Goal: Complete application form: Complete application form

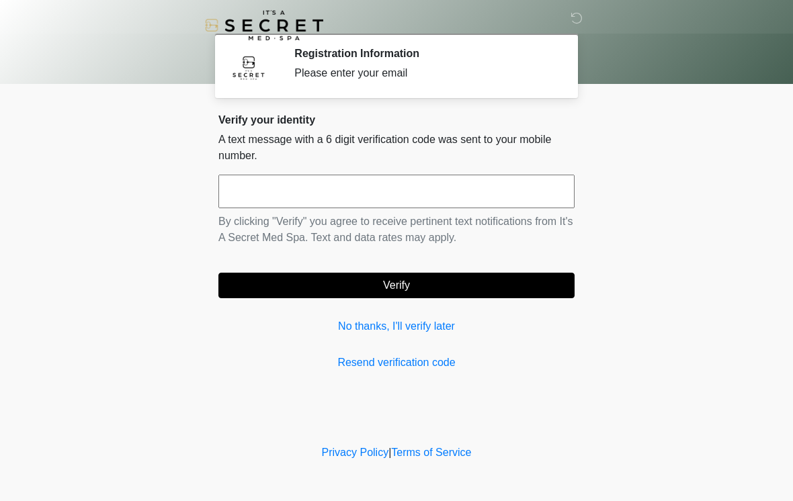
click at [442, 194] on input "text" at bounding box center [396, 192] width 356 height 34
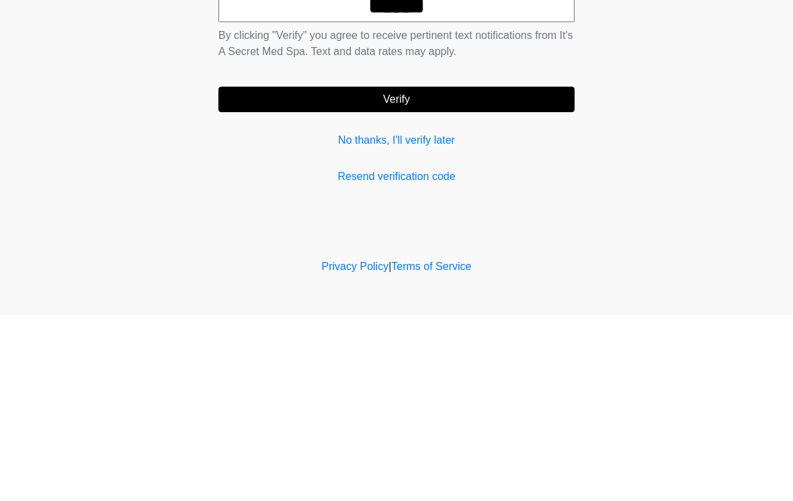
type input "******"
click at [490, 273] on button "Verify" at bounding box center [396, 286] width 356 height 26
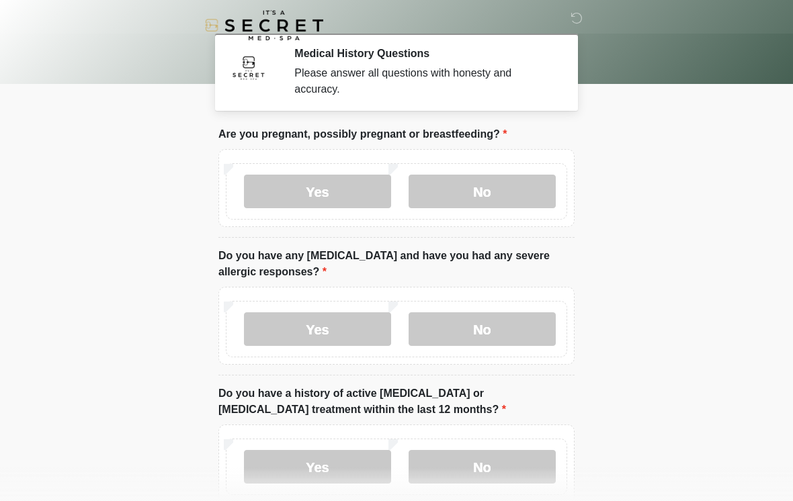
click at [505, 181] on label "No" at bounding box center [482, 192] width 147 height 34
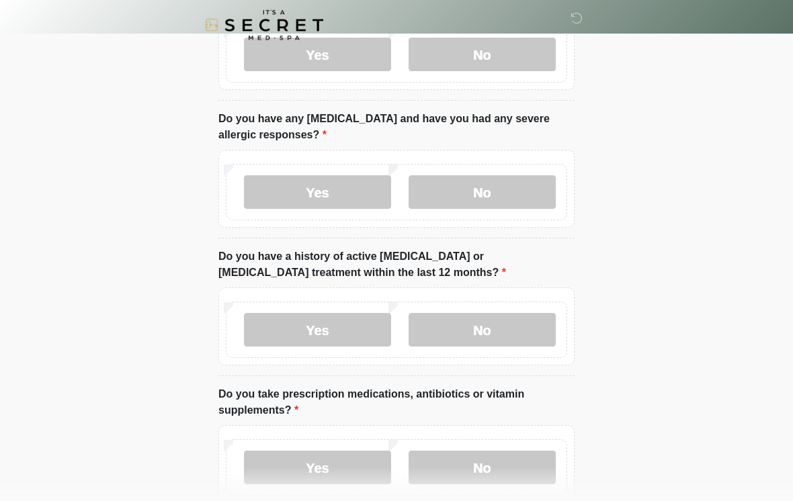
scroll to position [137, 0]
click at [507, 190] on label "No" at bounding box center [482, 192] width 147 height 34
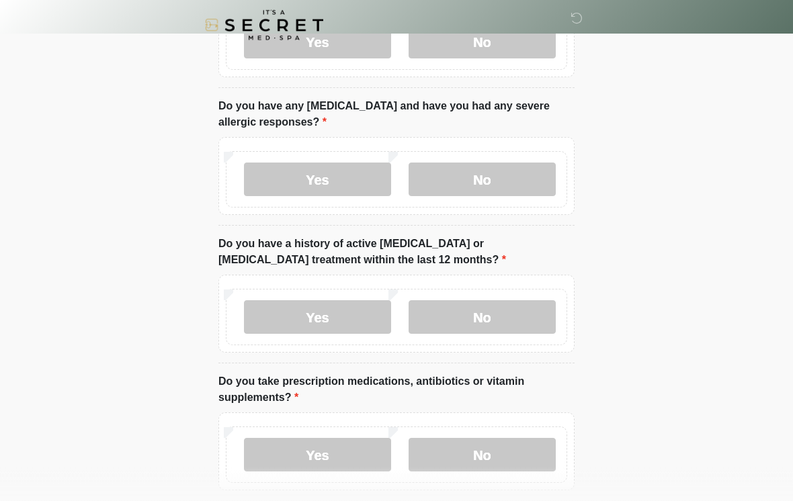
scroll to position [159, 0]
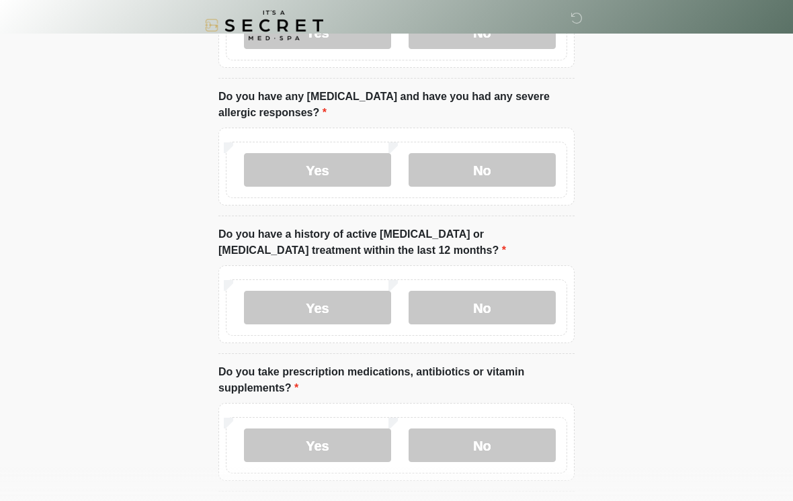
click at [334, 161] on label "Yes" at bounding box center [317, 170] width 147 height 34
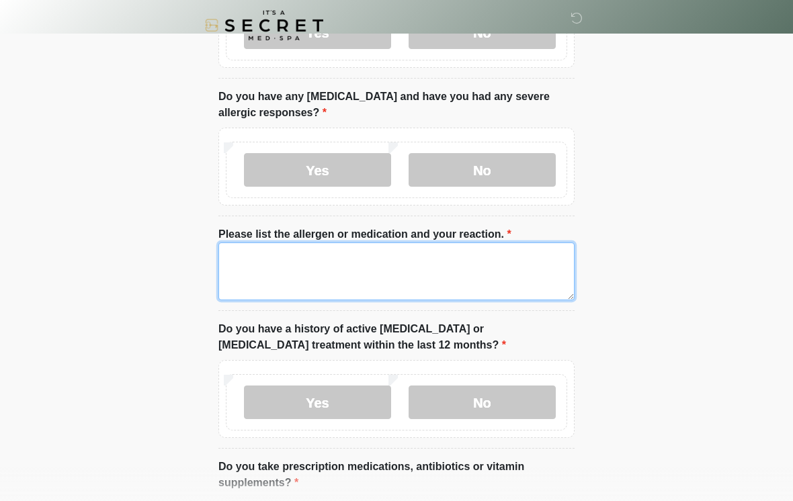
click at [351, 264] on textarea "Please list the allergen or medication and your reaction." at bounding box center [396, 272] width 356 height 58
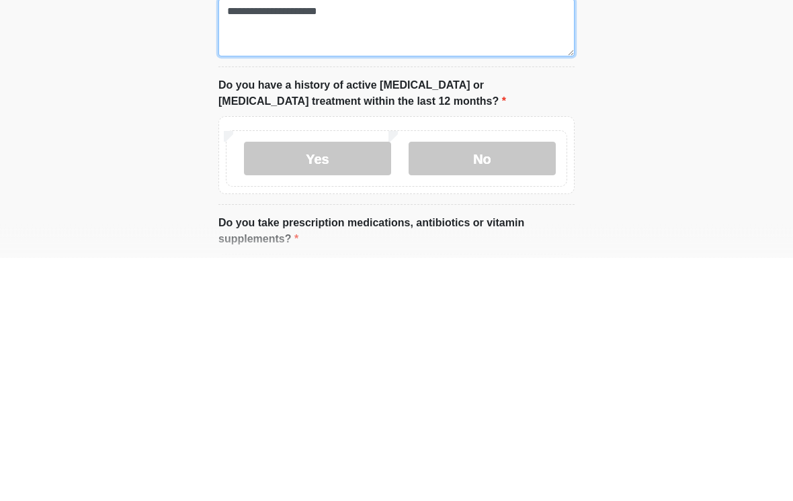
type textarea "**********"
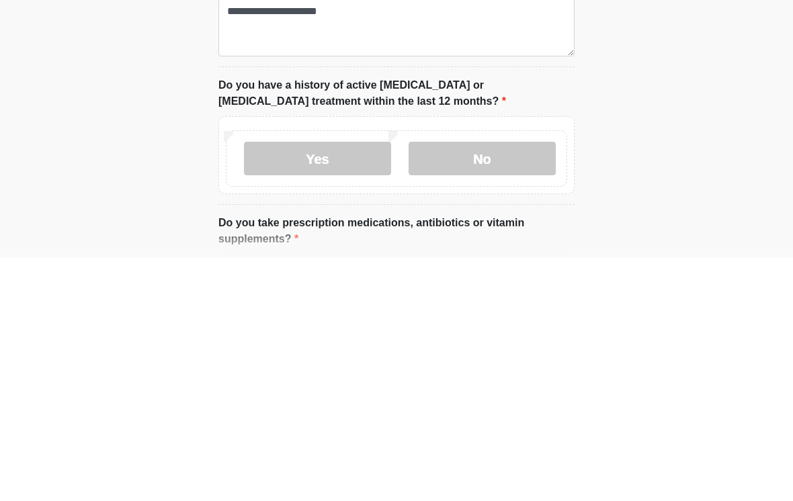
click at [503, 386] on label "No" at bounding box center [482, 403] width 147 height 34
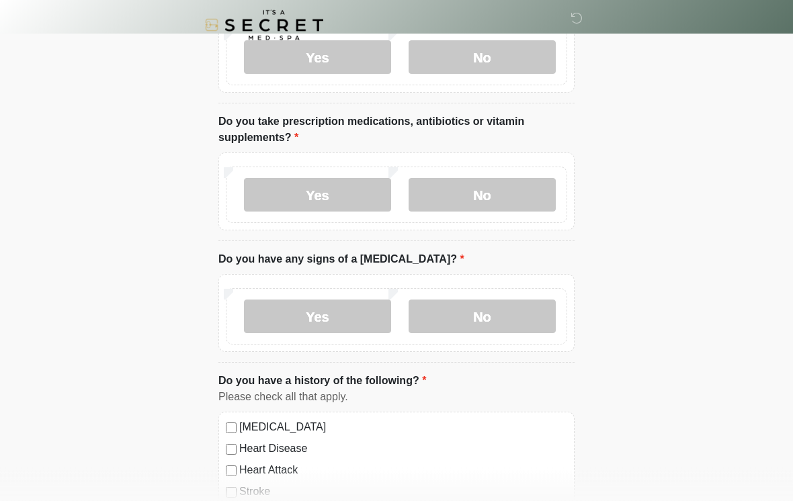
click at [517, 193] on label "No" at bounding box center [482, 196] width 147 height 34
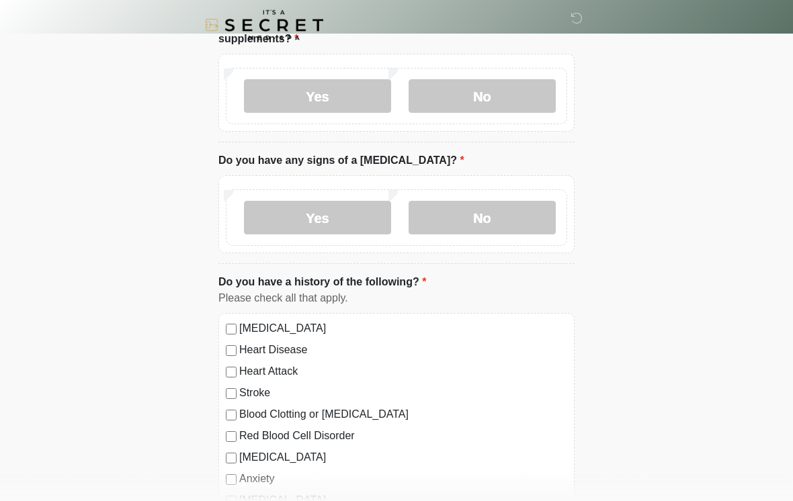
click at [519, 211] on label "No" at bounding box center [482, 219] width 147 height 34
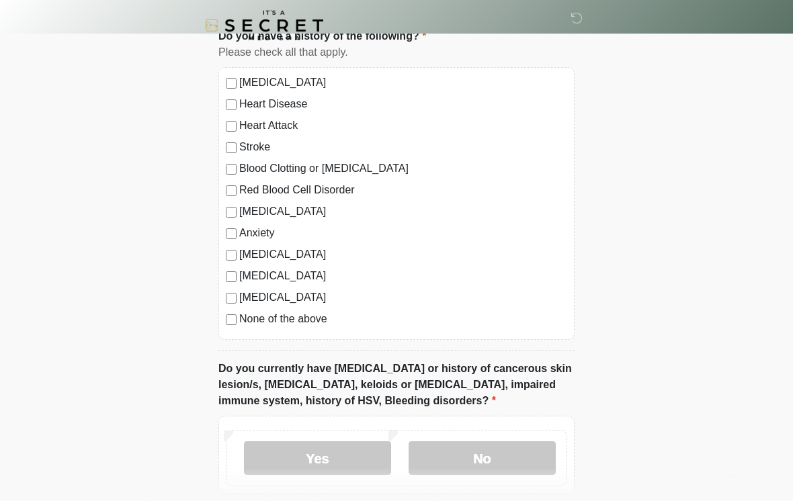
scroll to position [849, 0]
click at [238, 231] on div "Anxiety" at bounding box center [396, 234] width 341 height 16
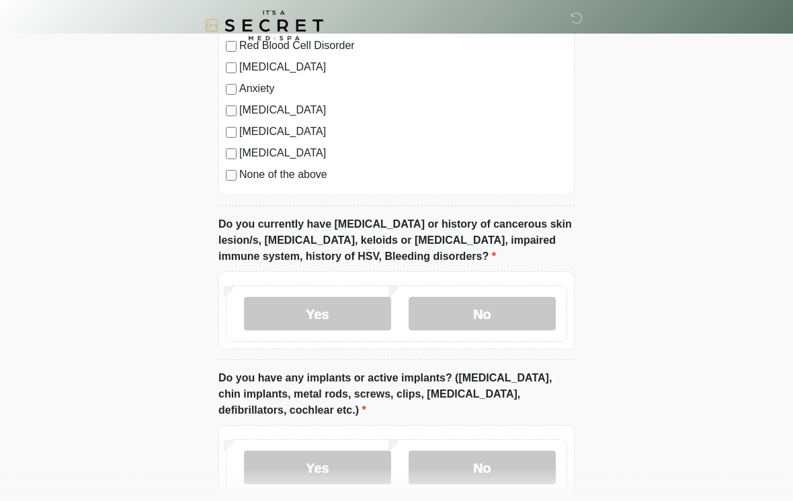
scroll to position [1015, 0]
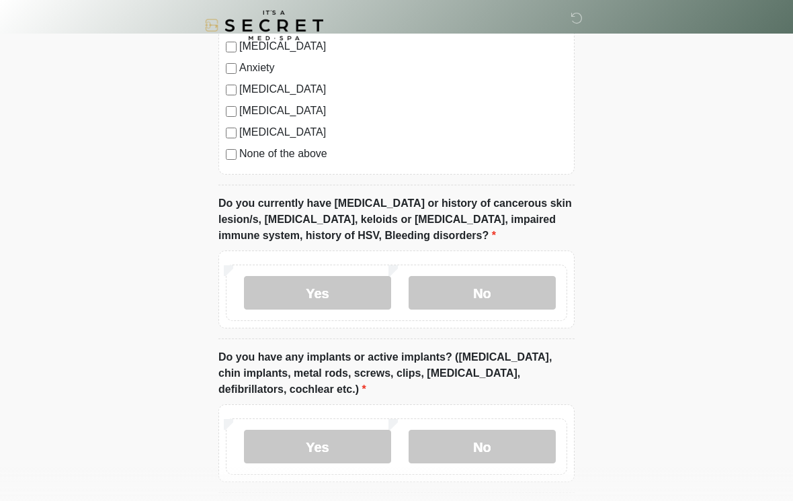
click at [519, 287] on label "No" at bounding box center [482, 293] width 147 height 34
click at [327, 286] on label "Yes" at bounding box center [317, 293] width 147 height 34
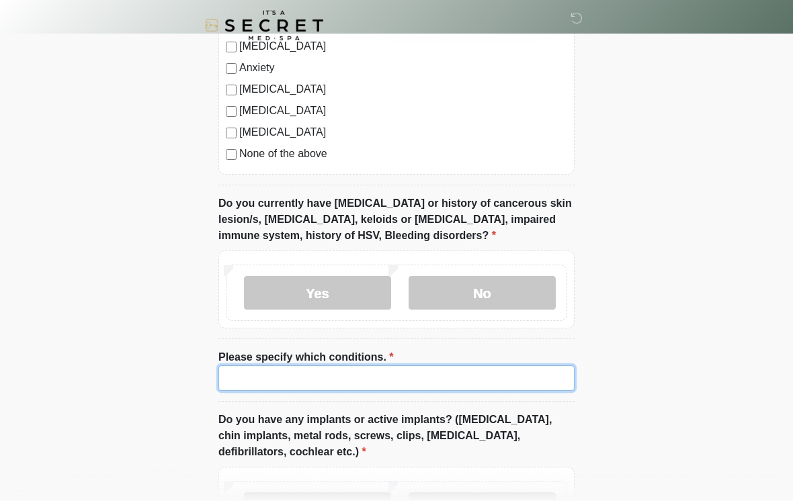
click at [335, 366] on input "Please specify which conditions." at bounding box center [396, 379] width 356 height 26
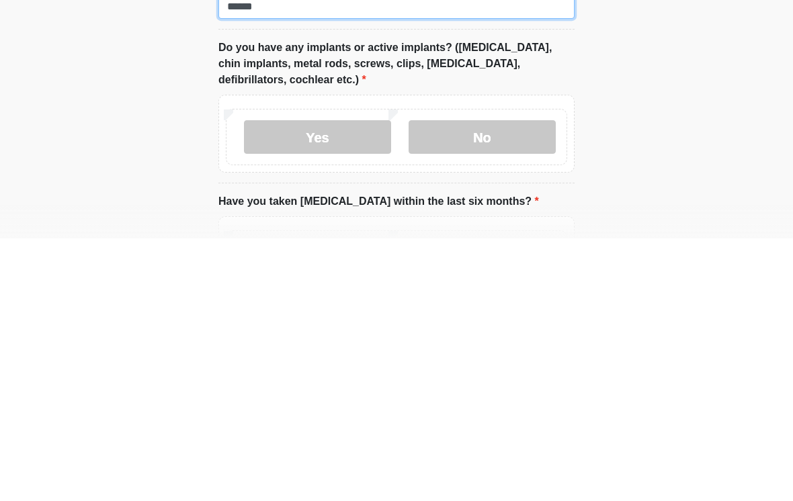
scroll to position [1125, 0]
type input "******"
click at [533, 382] on label "No" at bounding box center [482, 399] width 147 height 34
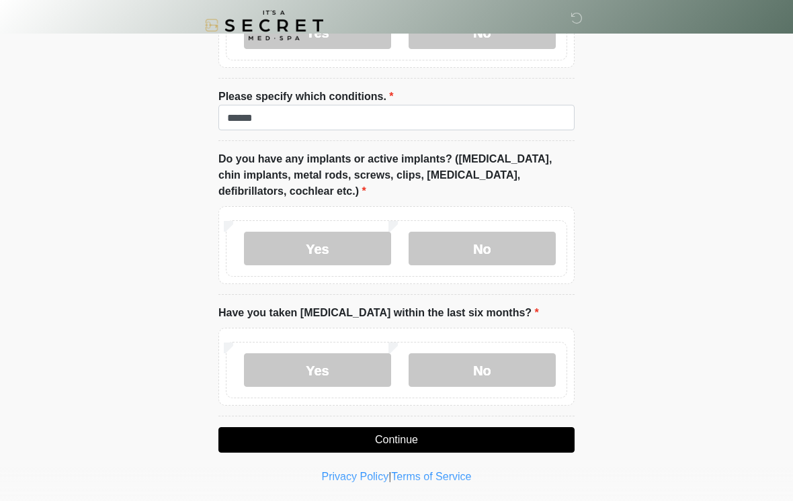
click at [497, 367] on label "No" at bounding box center [482, 370] width 147 height 34
click at [459, 437] on button "Continue" at bounding box center [396, 440] width 356 height 26
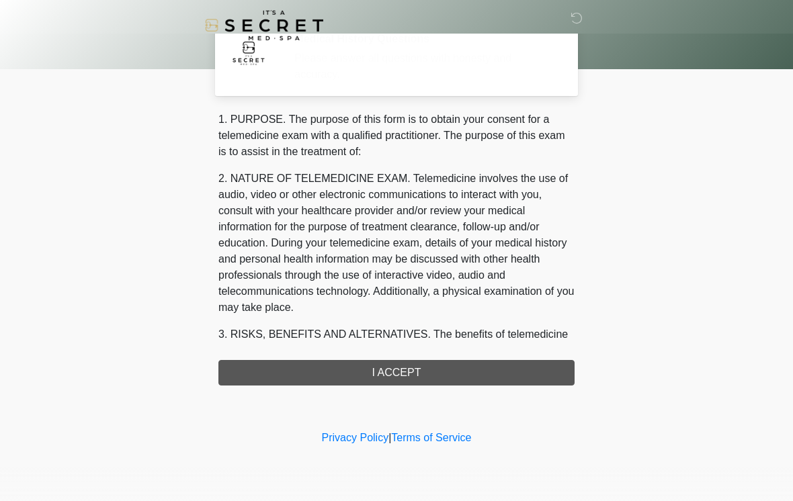
scroll to position [0, 0]
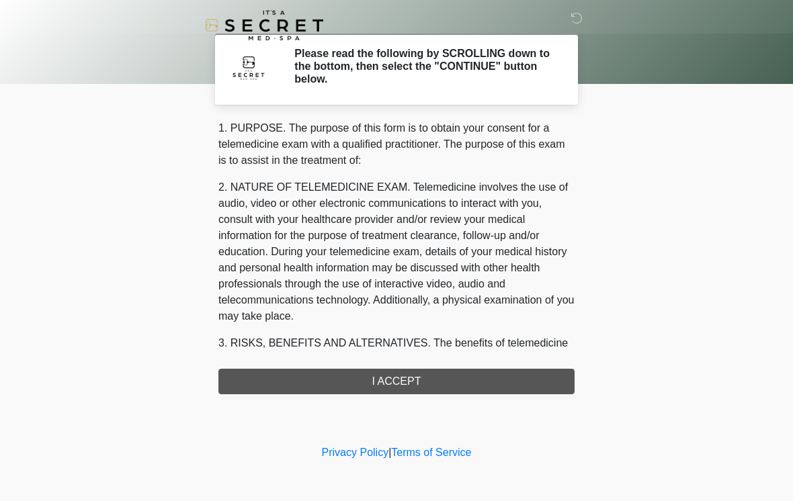
click at [460, 384] on div "1. PURPOSE. The purpose of this form is to obtain your consent for a telemedici…" at bounding box center [396, 257] width 356 height 274
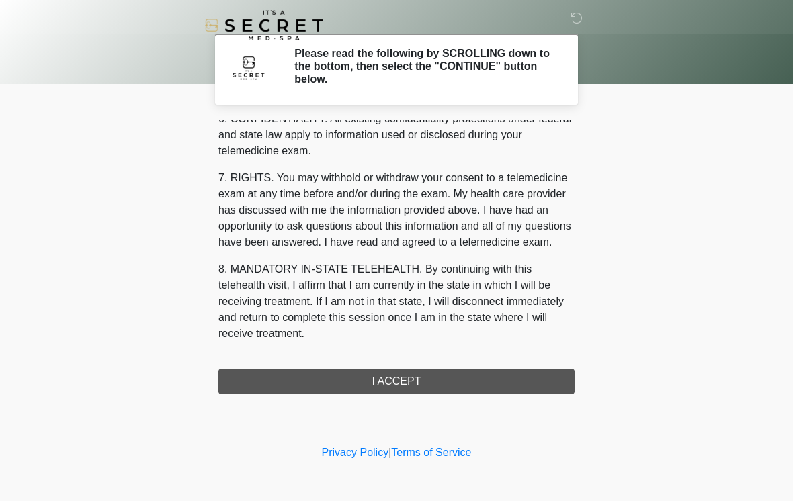
scroll to position [547, 0]
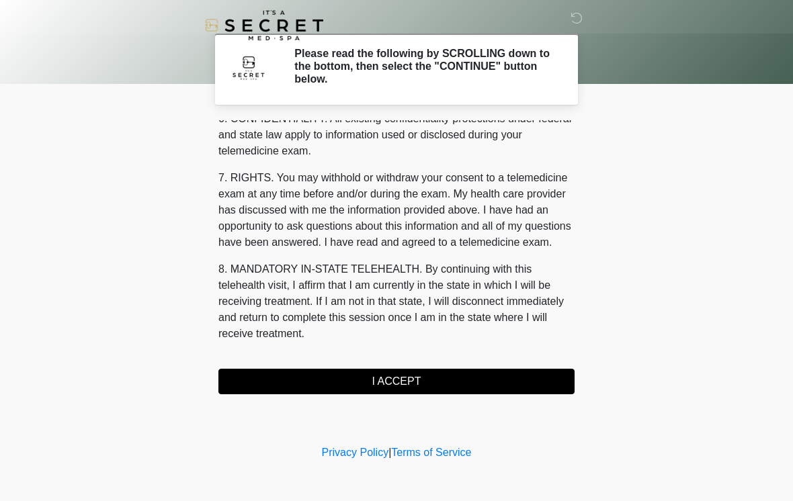
click at [438, 384] on button "I ACCEPT" at bounding box center [396, 382] width 356 height 26
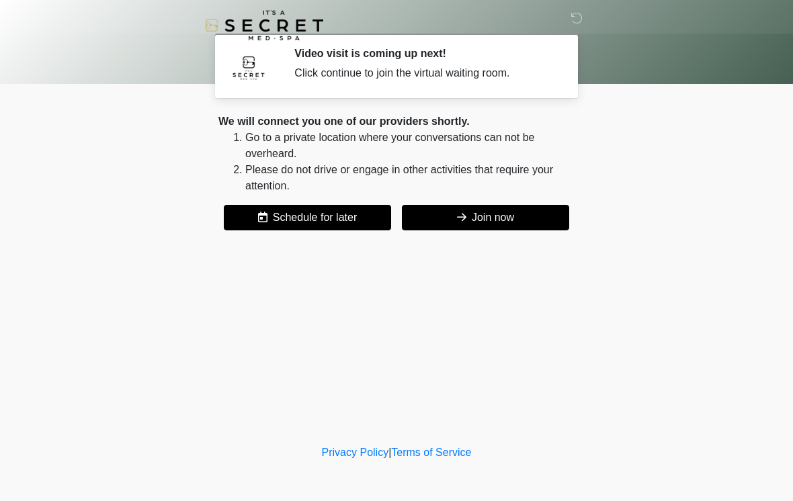
click at [512, 212] on button "Join now" at bounding box center [485, 218] width 167 height 26
